Goal: Information Seeking & Learning: Learn about a topic

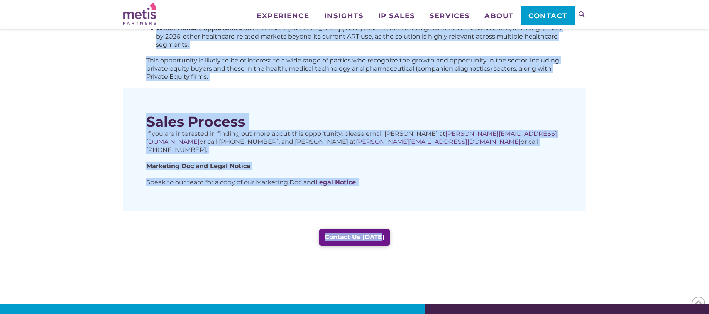
scroll to position [468, 0]
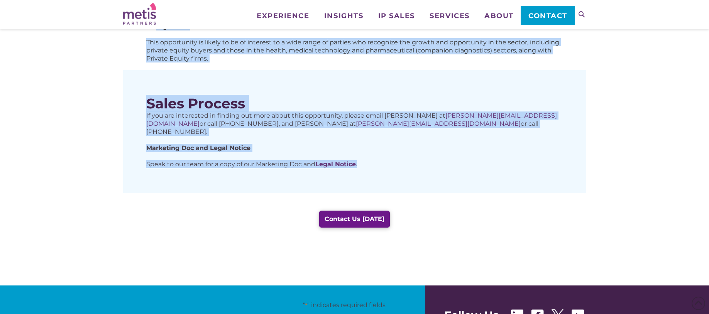
drag, startPoint x: 149, startPoint y: 221, endPoint x: 377, endPoint y: 183, distance: 230.5
copy div "Loremip Dol sit AME Consecte Adipi Elitsedd eiusmodt inc utlabo etdoloremag al …"
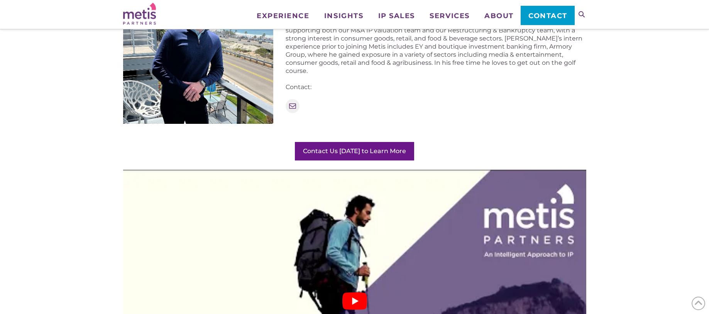
scroll to position [1186, 0]
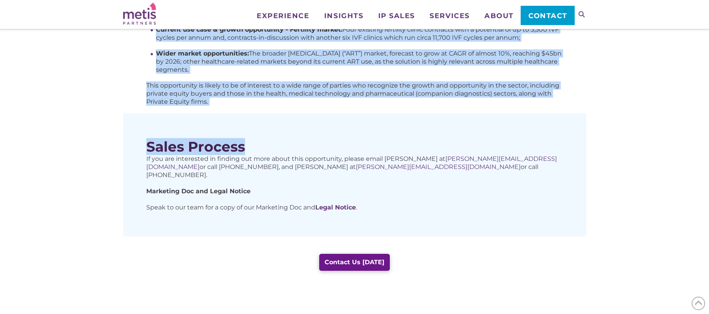
scroll to position [424, 0]
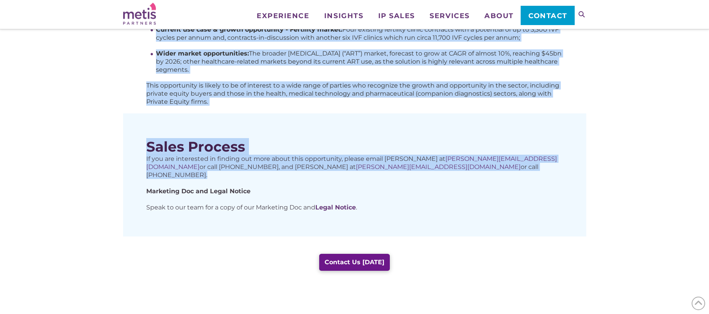
drag, startPoint x: 148, startPoint y: 68, endPoint x: 482, endPoint y: 171, distance: 349.5
copy div "Loremip Dol sit AME Consecte Adipi Elitsedd eiusmodt inc utlabo etdoloremag al …"
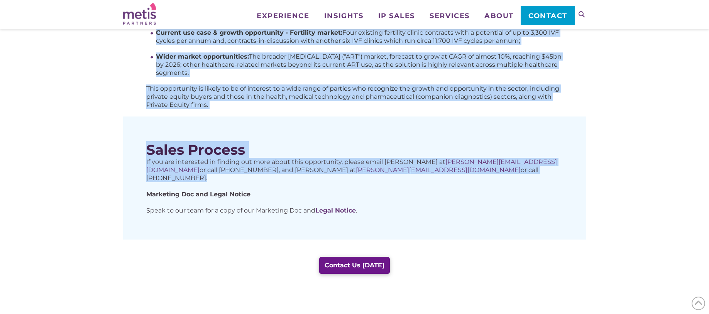
scroll to position [421, 0]
